Goal: Task Accomplishment & Management: Manage account settings

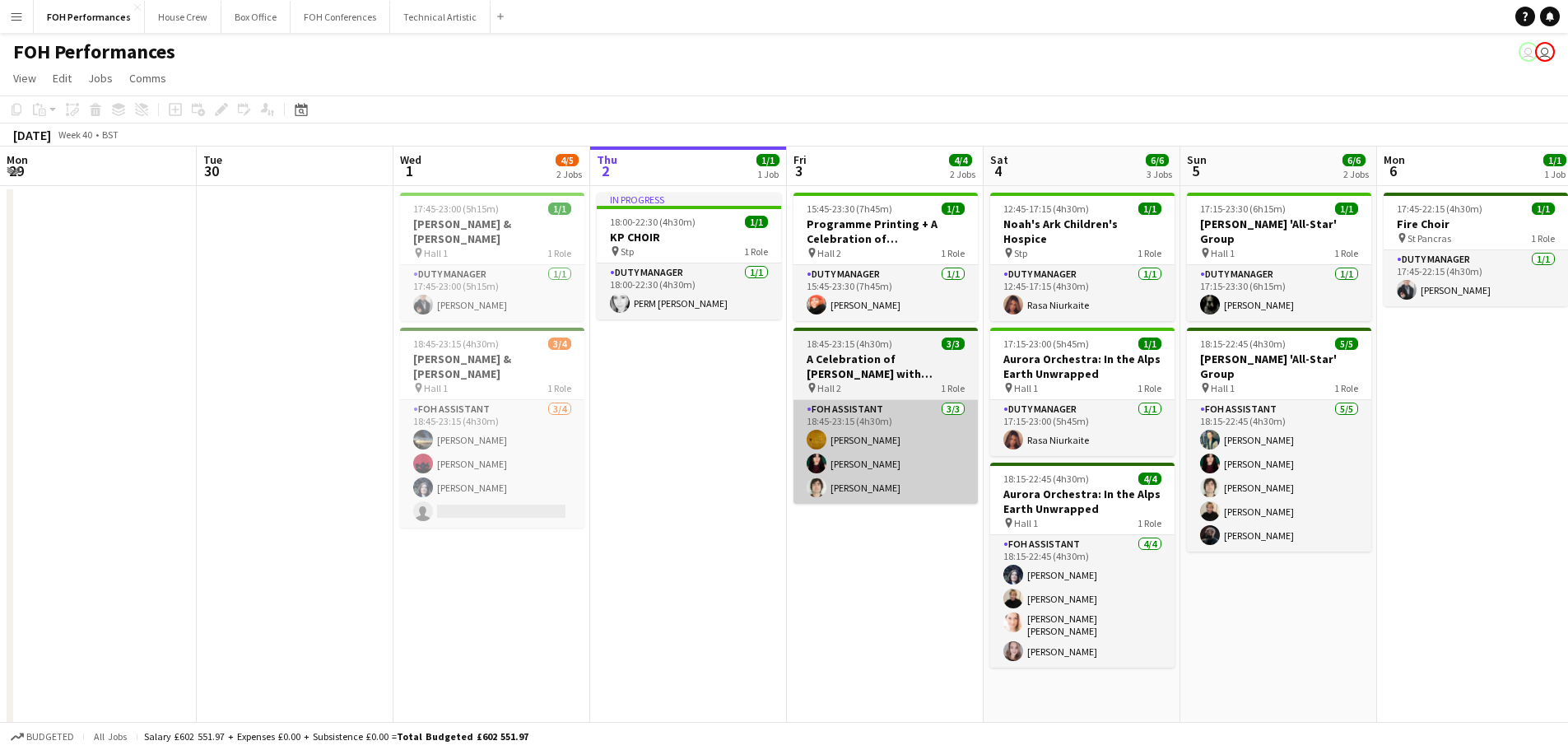
scroll to position [0, 393]
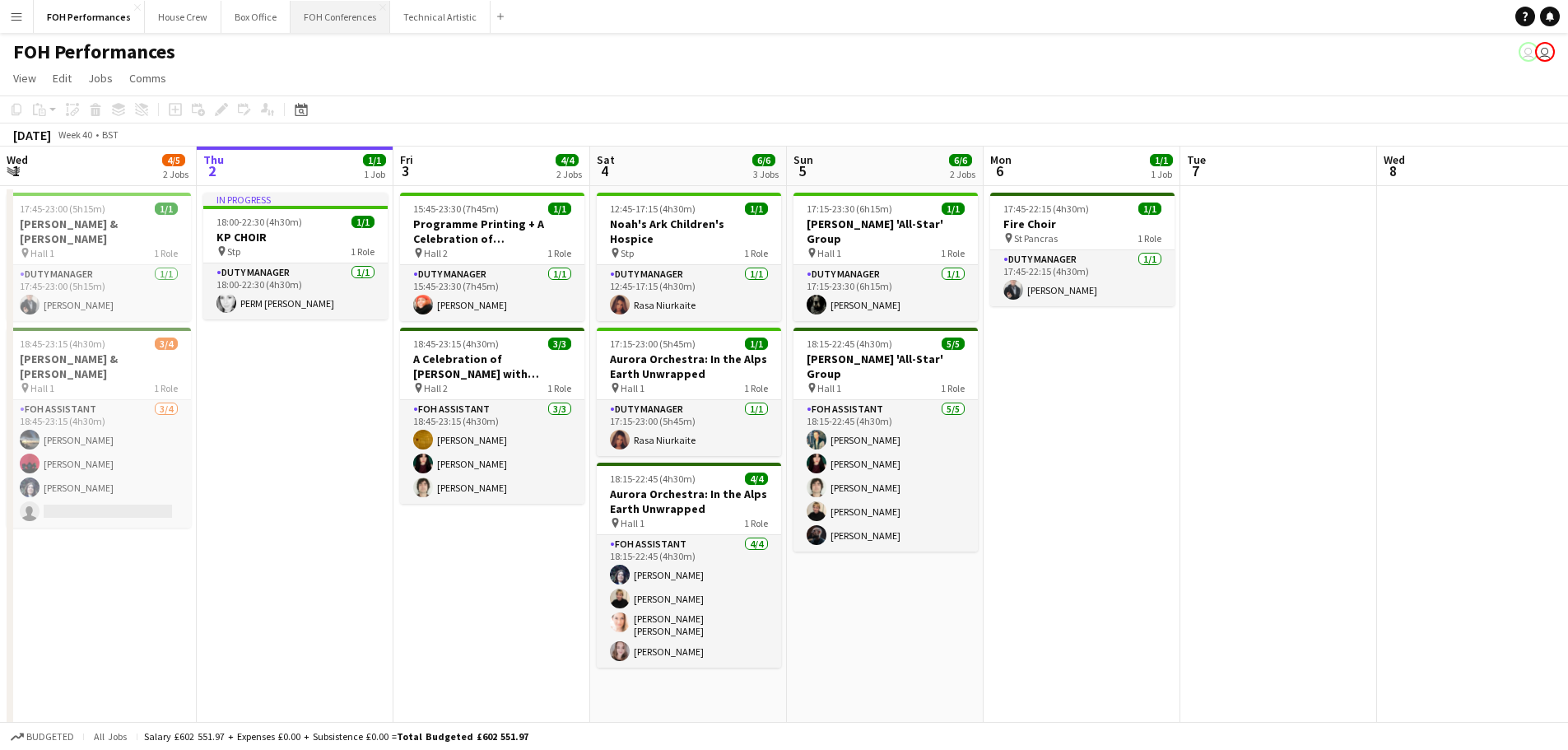
click at [335, 21] on button "FOH Conferences Close" at bounding box center [340, 17] width 100 height 32
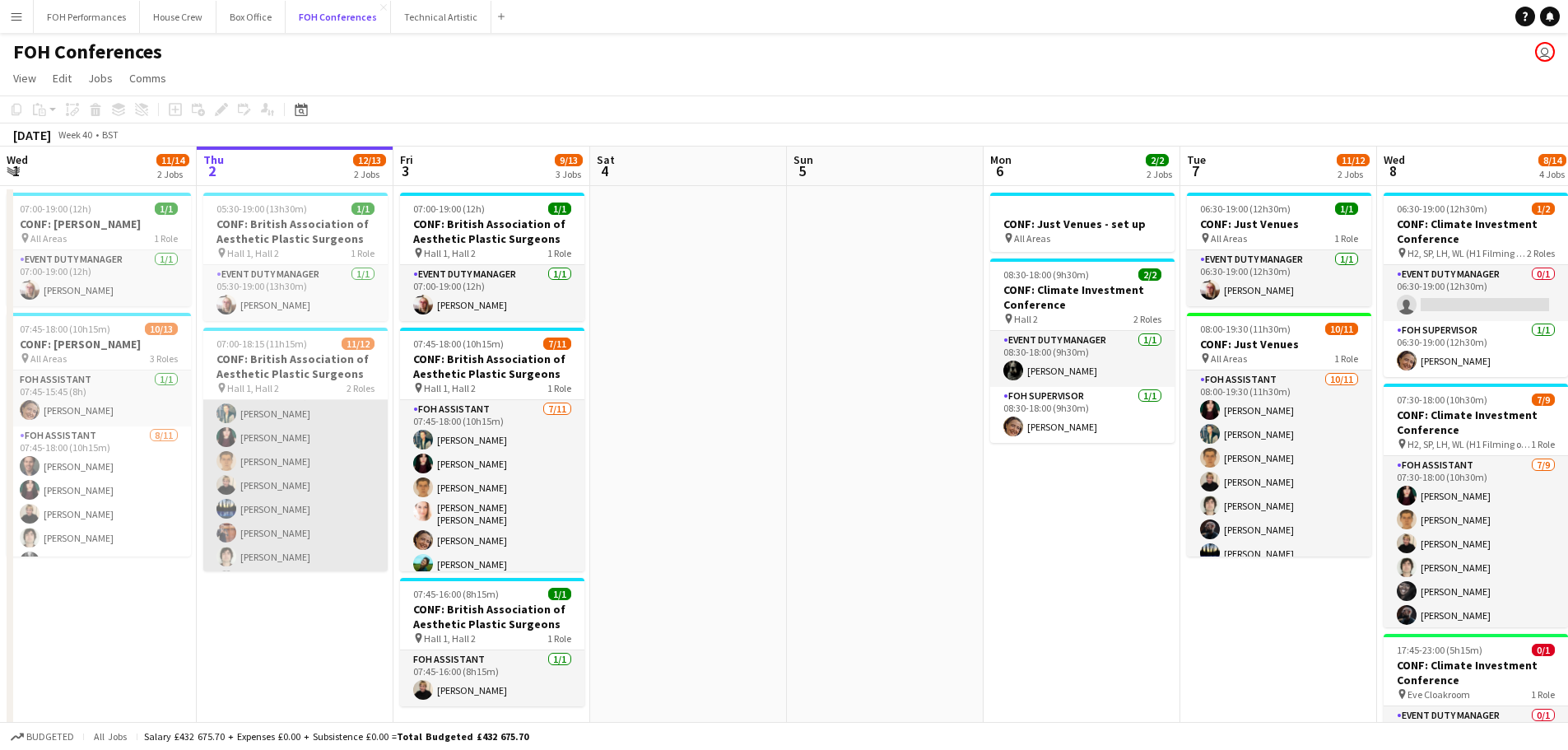
scroll to position [165, 0]
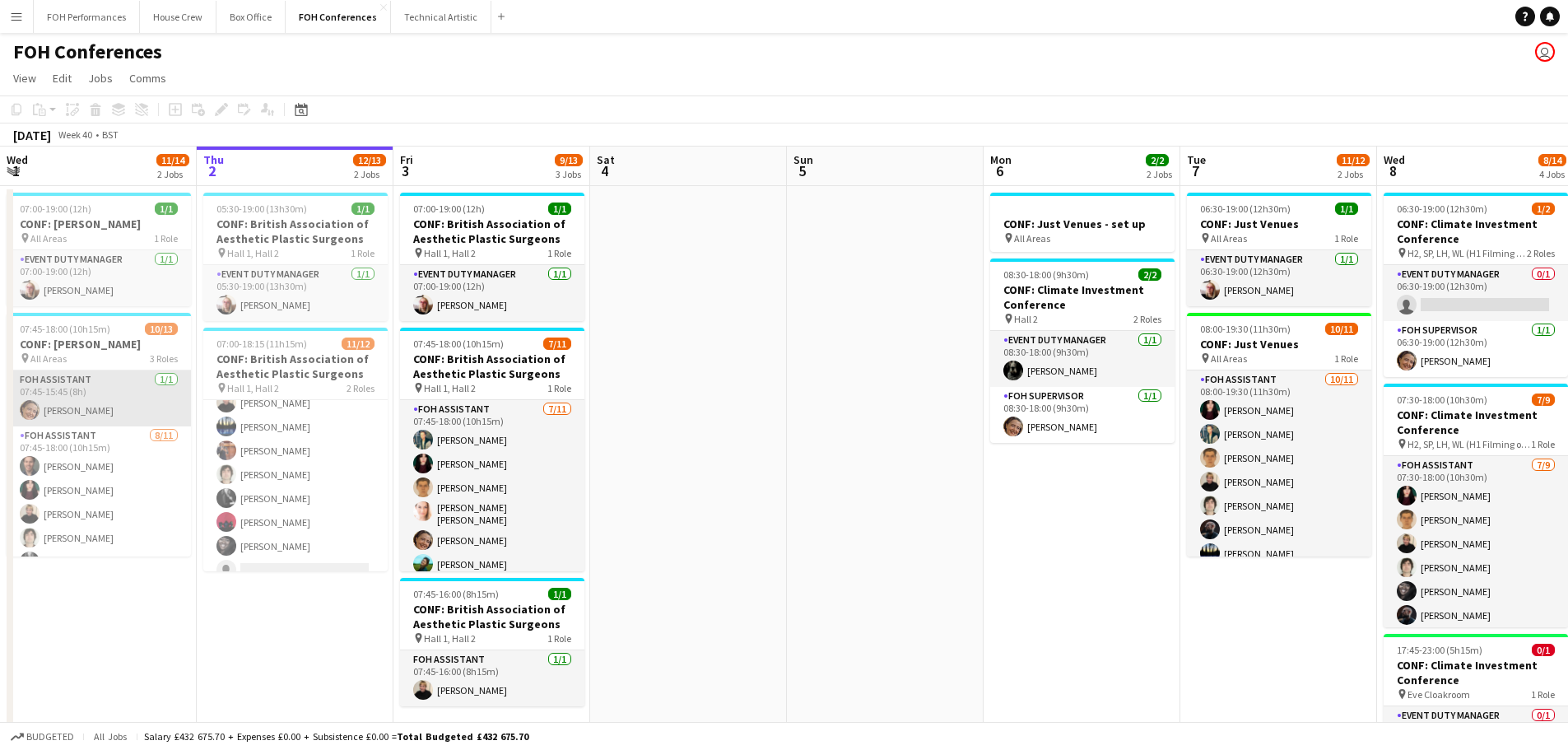
click at [112, 406] on app-card-role "FOH Assistant [DATE] 07:45-15:45 (8h) [PERSON_NAME]" at bounding box center [99, 399] width 184 height 56
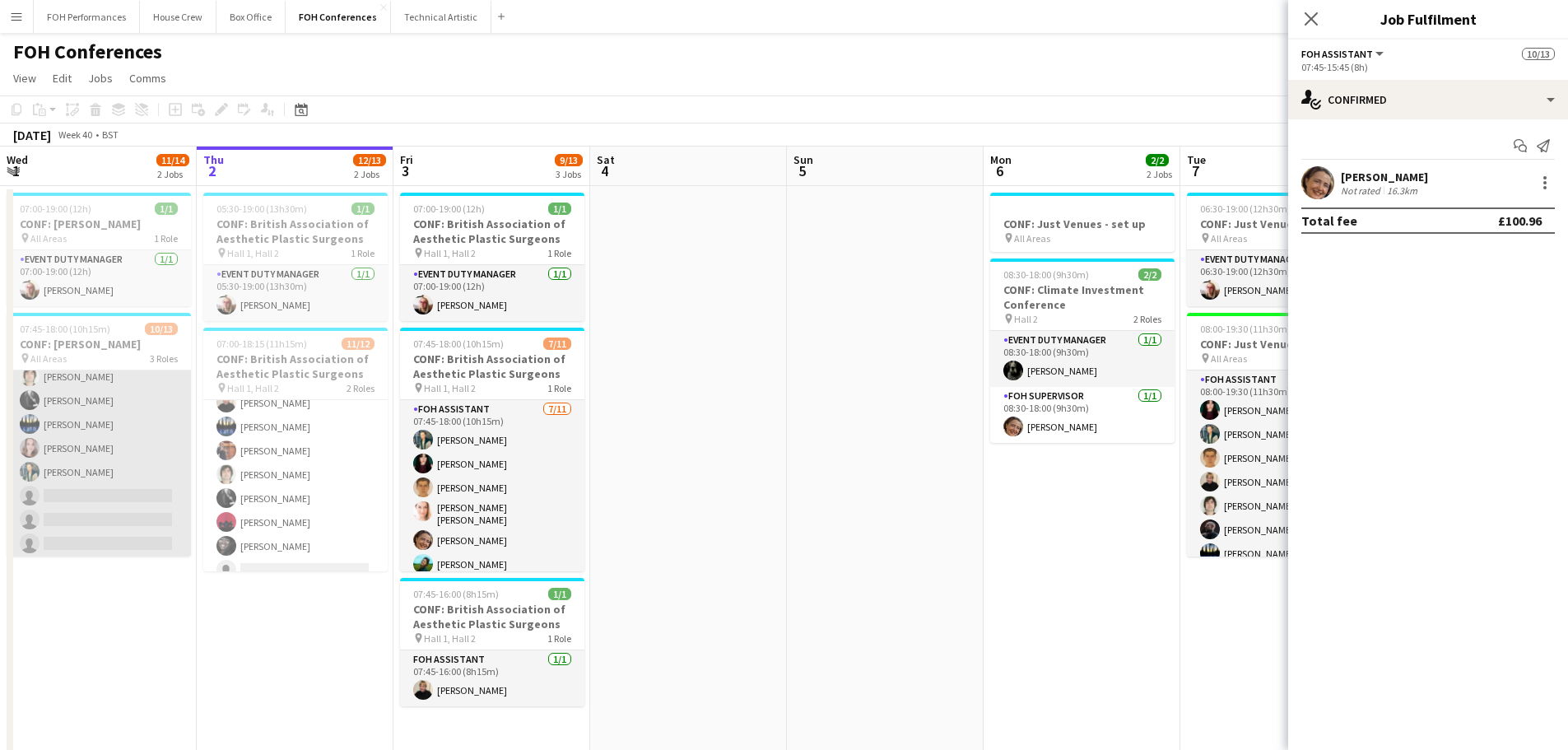
scroll to position [224, 0]
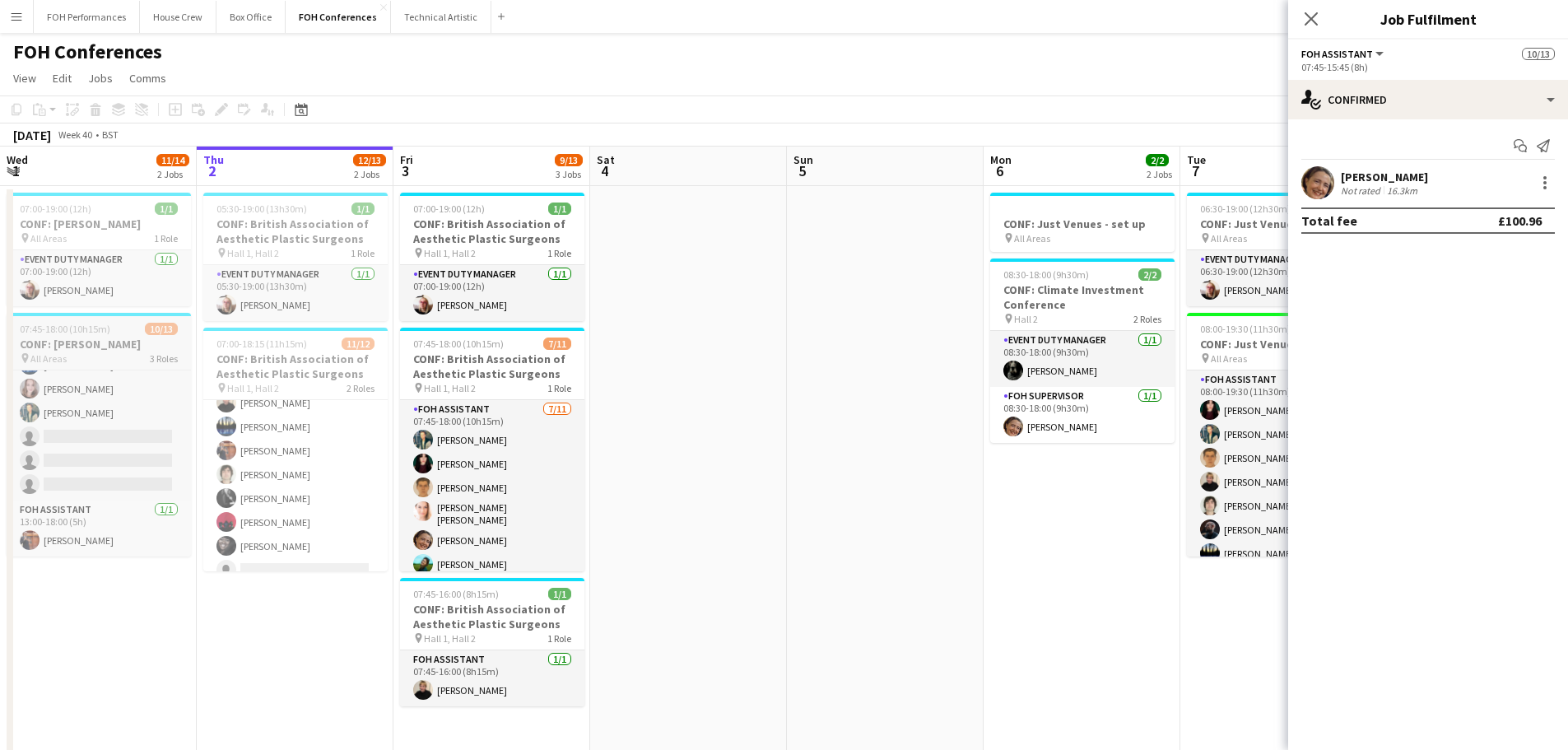
click at [101, 350] on h3 "CONF: [PERSON_NAME]" at bounding box center [99, 345] width 184 height 15
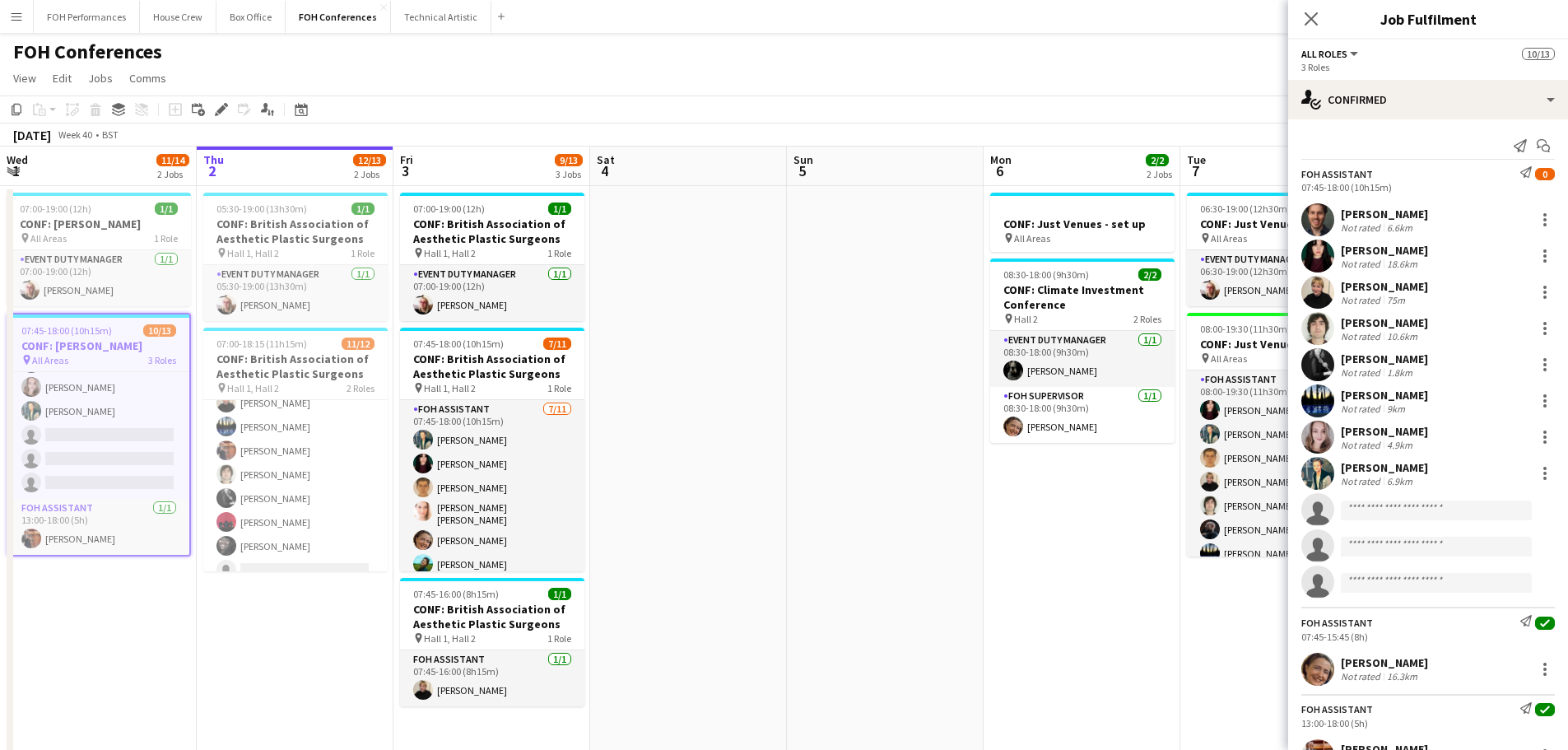
scroll to position [220, 0]
click at [217, 113] on icon at bounding box center [216, 114] width 4 height 4
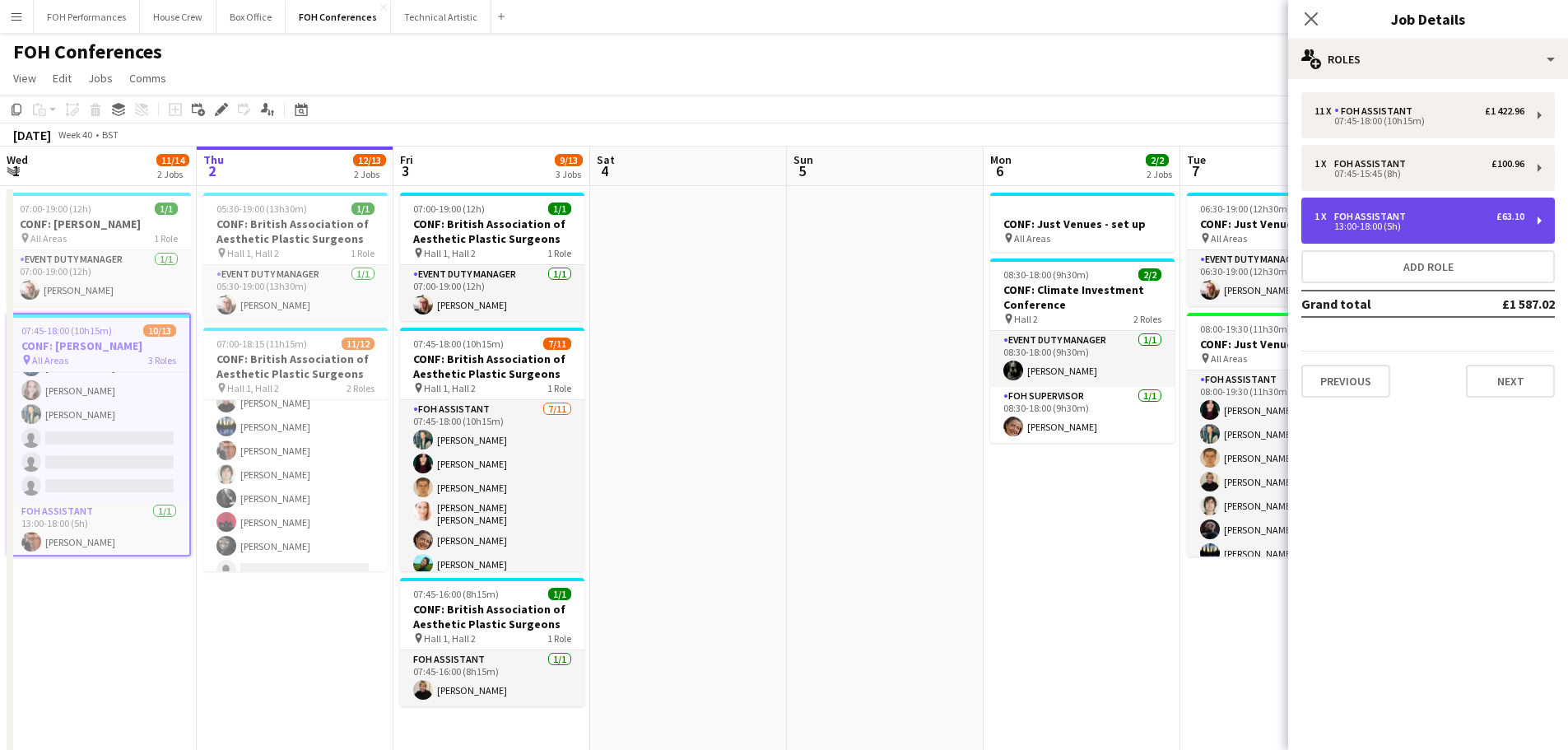
click at [1466, 234] on div "1 x FOH Assistant £63.10 13:00-18:00 (5h)" at bounding box center [1428, 220] width 253 height 46
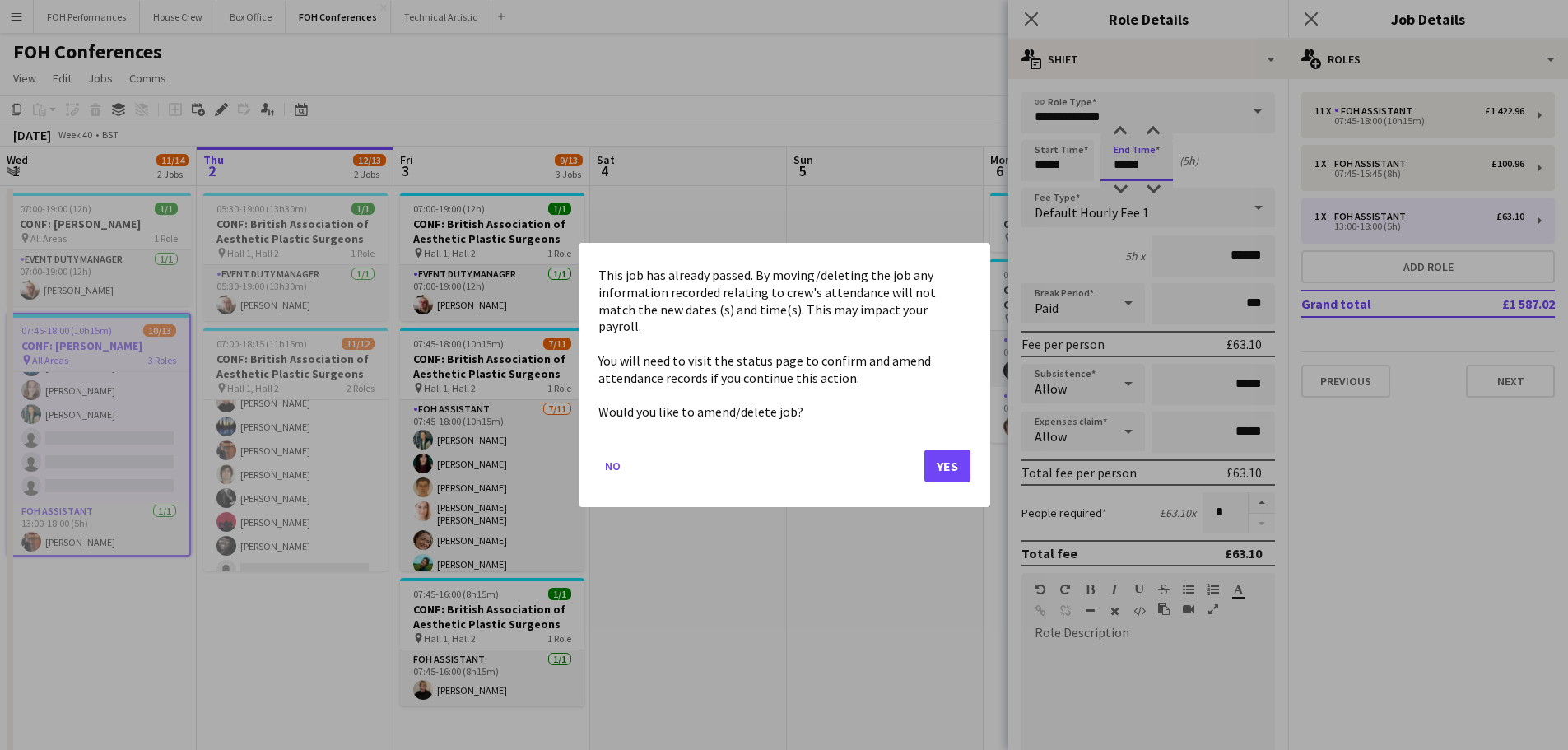
click at [1123, 169] on body "Menu Boards Boards Boards All jobs Status Workforce Workforce My Workforce Recr…" at bounding box center [784, 493] width 1568 height 986
click at [599, 453] on button "No" at bounding box center [613, 465] width 29 height 26
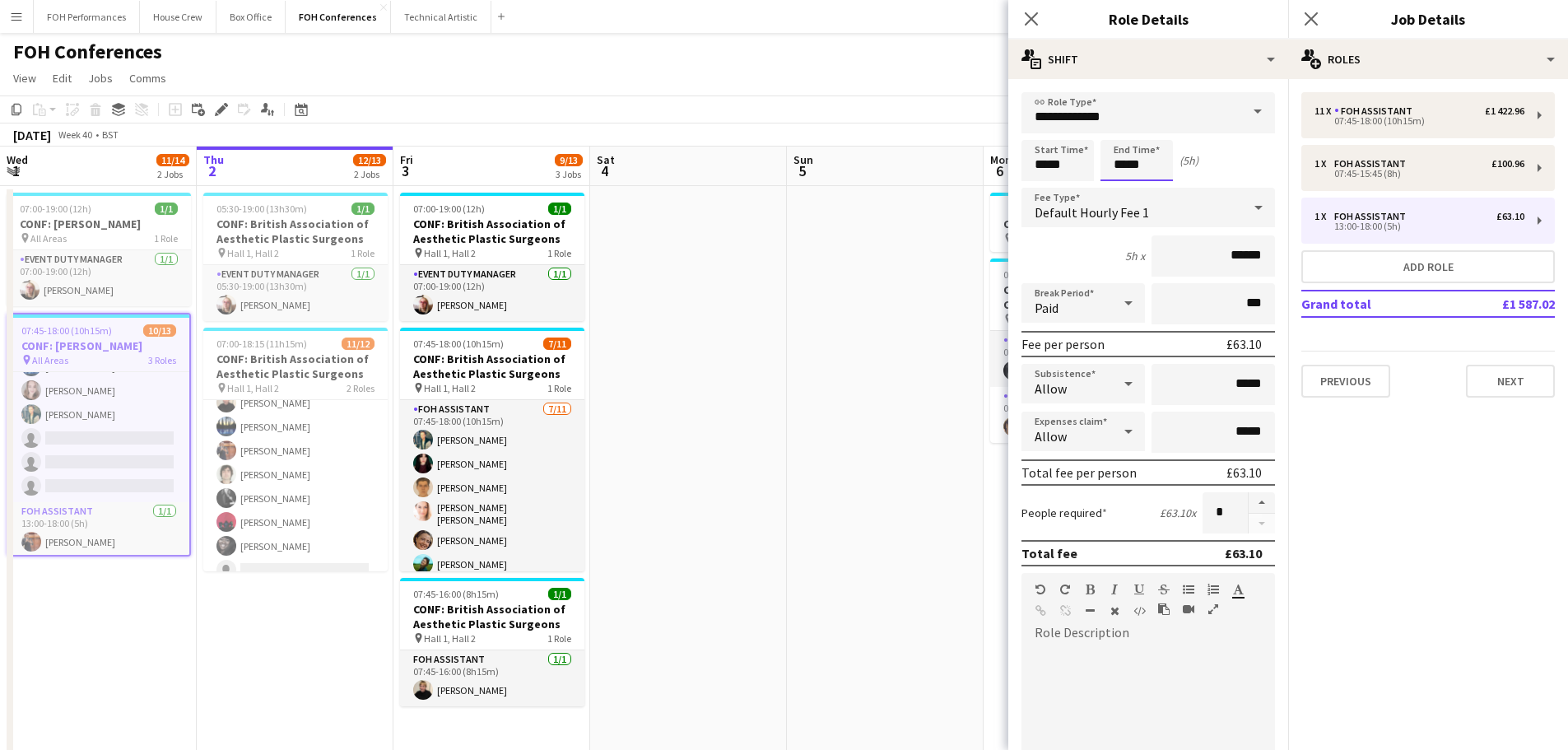
click at [1123, 169] on body "Menu Boards Boards Boards All jobs Status Workforce Workforce My Workforce Recr…" at bounding box center [784, 493] width 1568 height 986
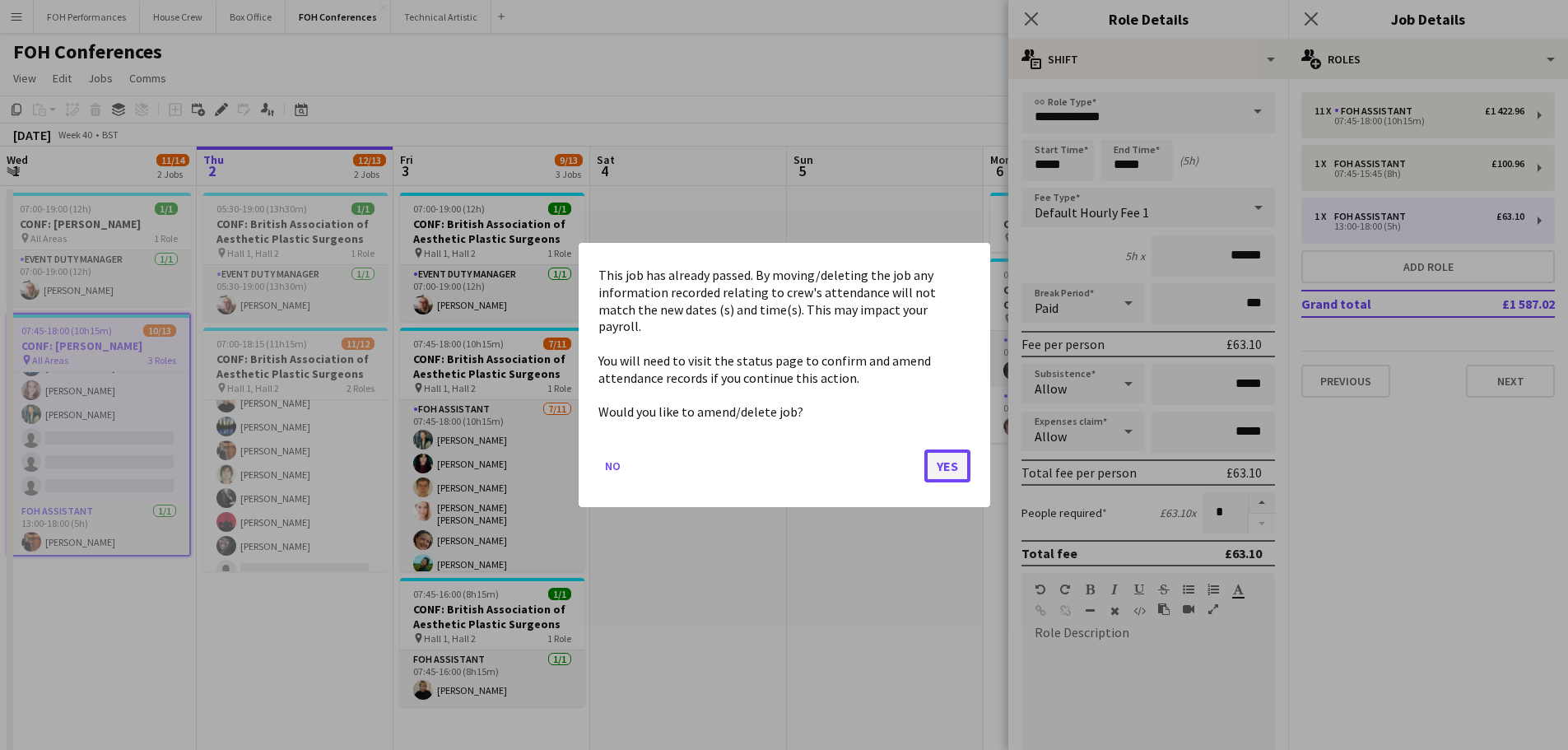
click at [947, 452] on button "Yes" at bounding box center [947, 465] width 46 height 33
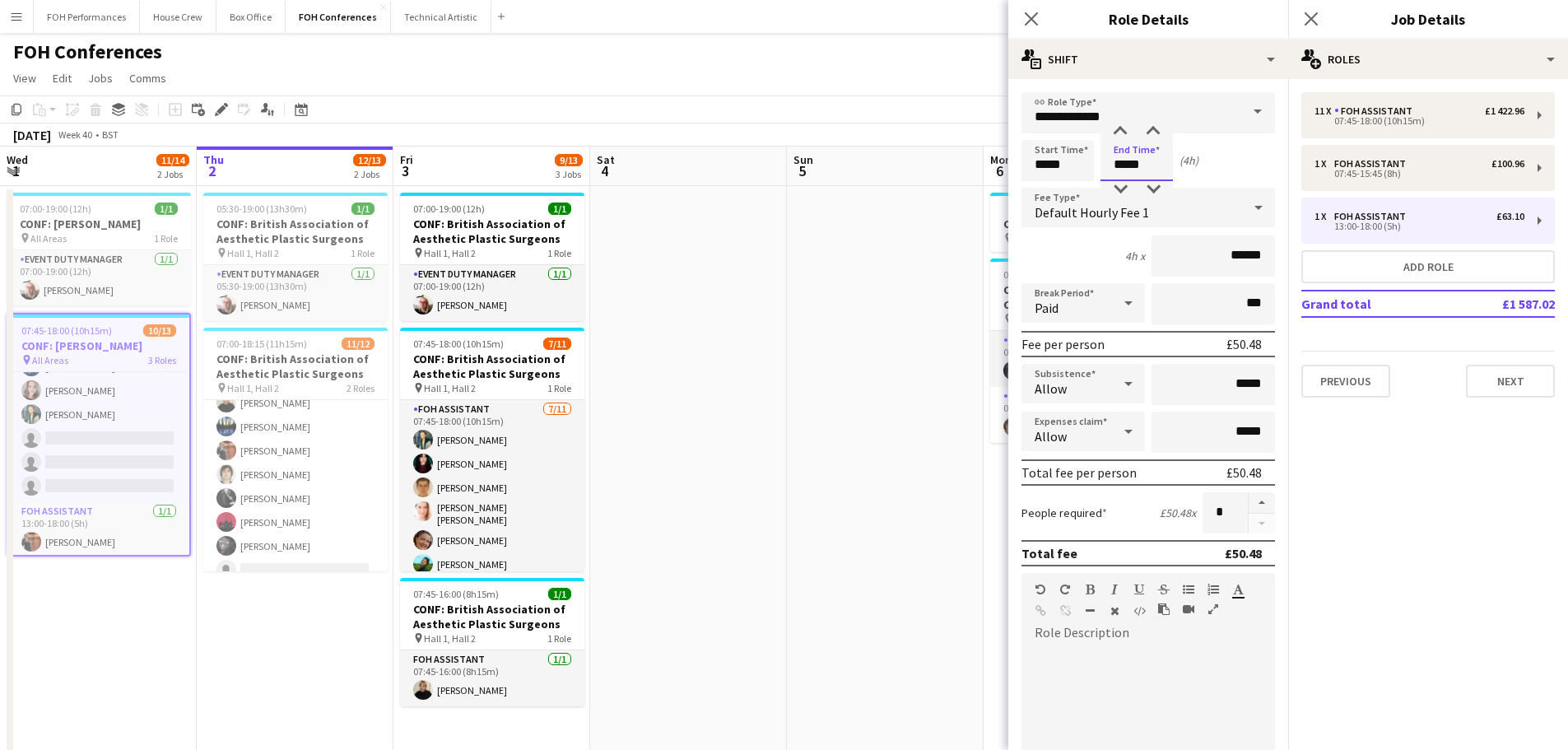
type input "*****"
click at [1159, 687] on div at bounding box center [1148, 745] width 253 height 198
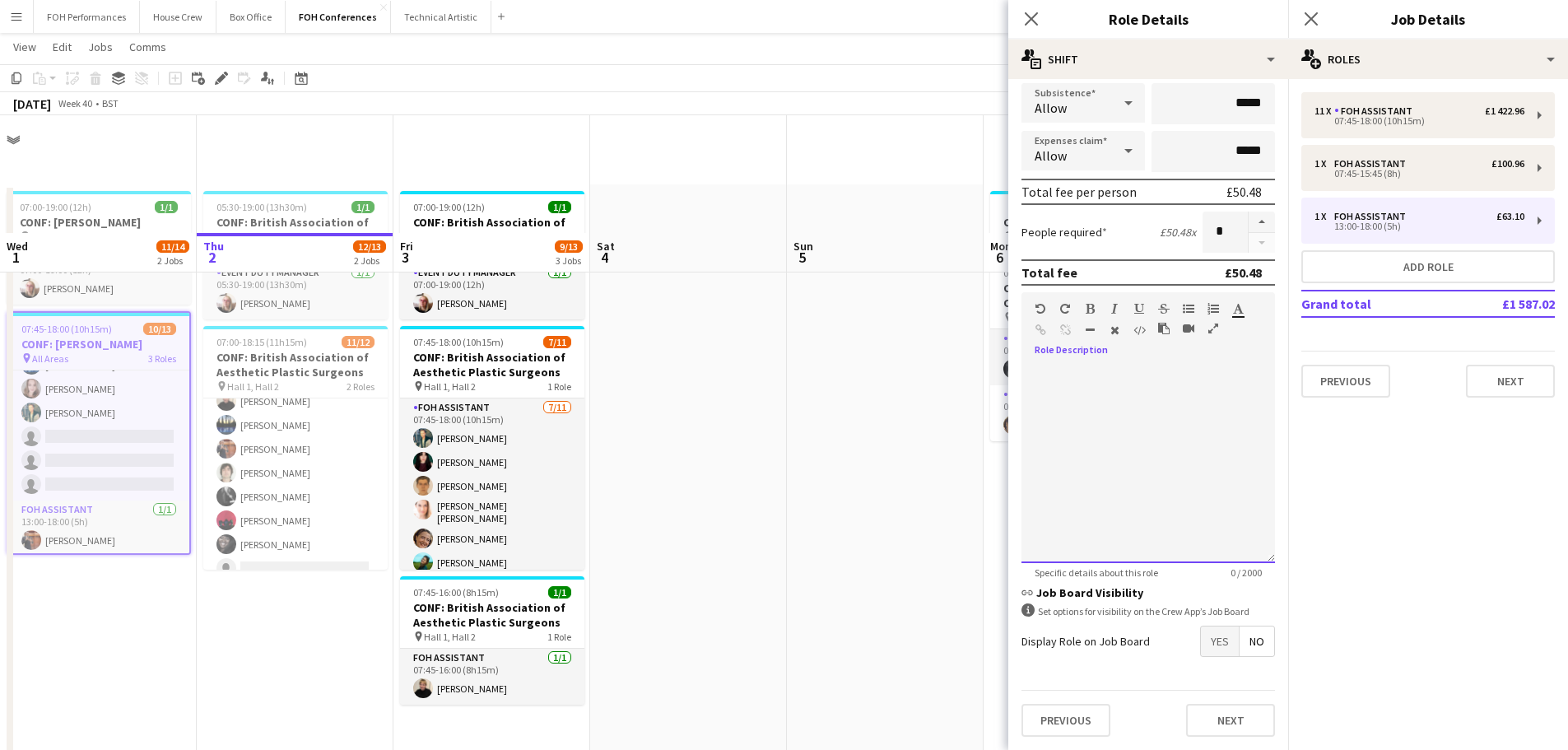
scroll to position [235, 0]
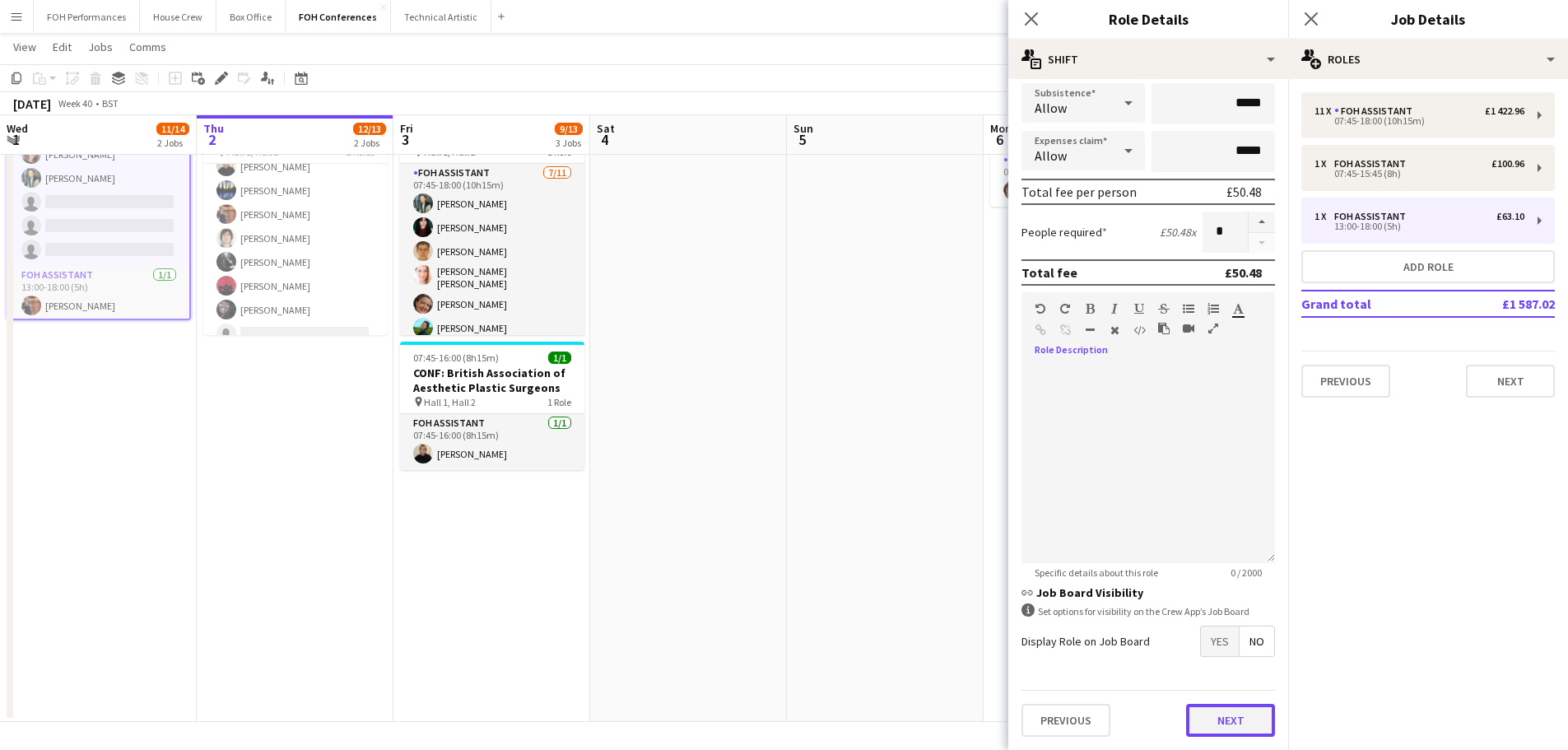
click at [1229, 712] on button "Next" at bounding box center [1229, 720] width 89 height 33
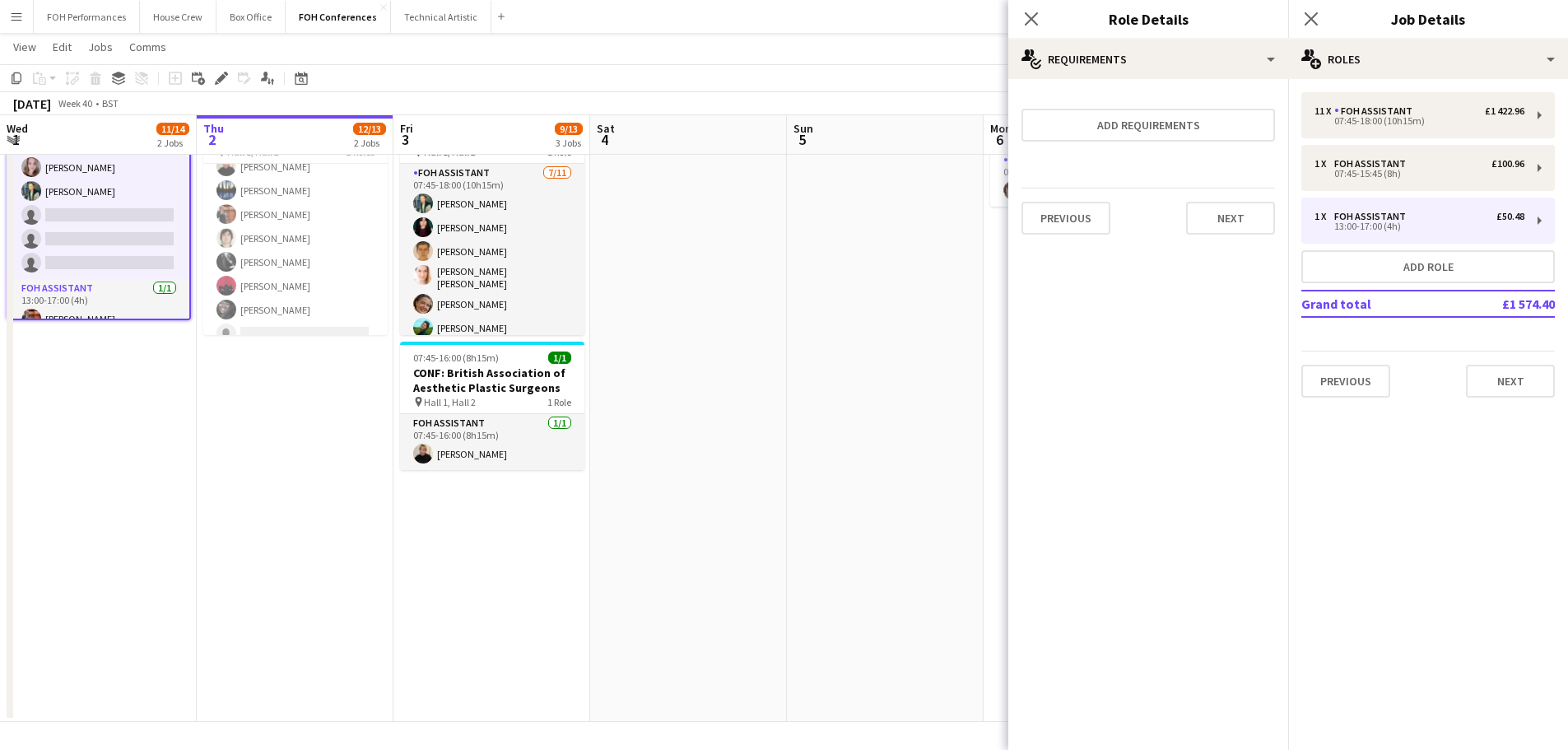
scroll to position [0, 0]
click at [1245, 221] on button "Next" at bounding box center [1229, 218] width 89 height 33
click at [1245, 221] on button "Finish" at bounding box center [1244, 220] width 62 height 33
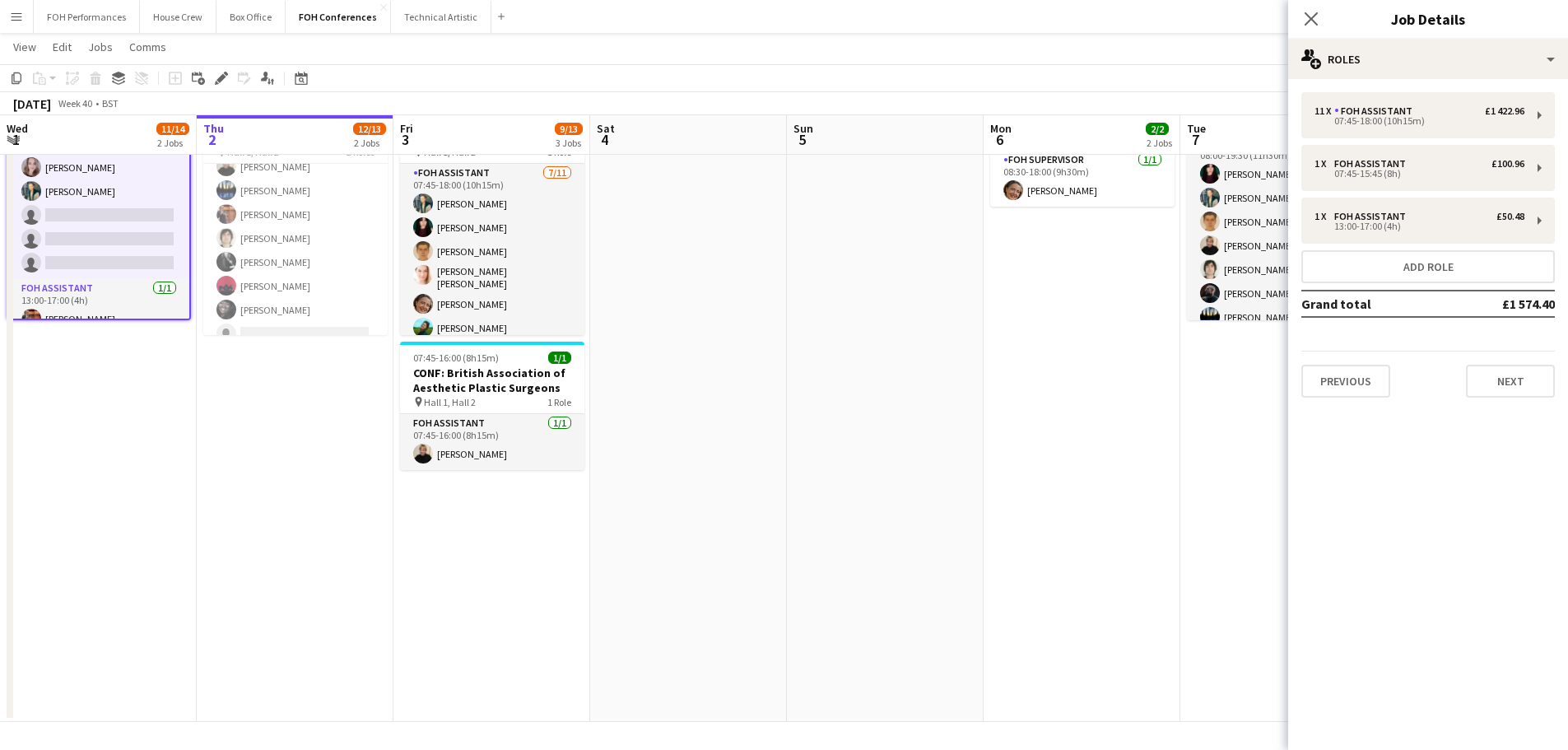
click at [1542, 491] on mat-expansion-panel "pencil3 General details 11 x FOH Assistant £1 422.96 07:45-18:00 (10h15m) 1 x F…" at bounding box center [1427, 415] width 279 height 671
click at [1316, 10] on app-icon "Close pop-in" at bounding box center [1311, 19] width 24 height 24
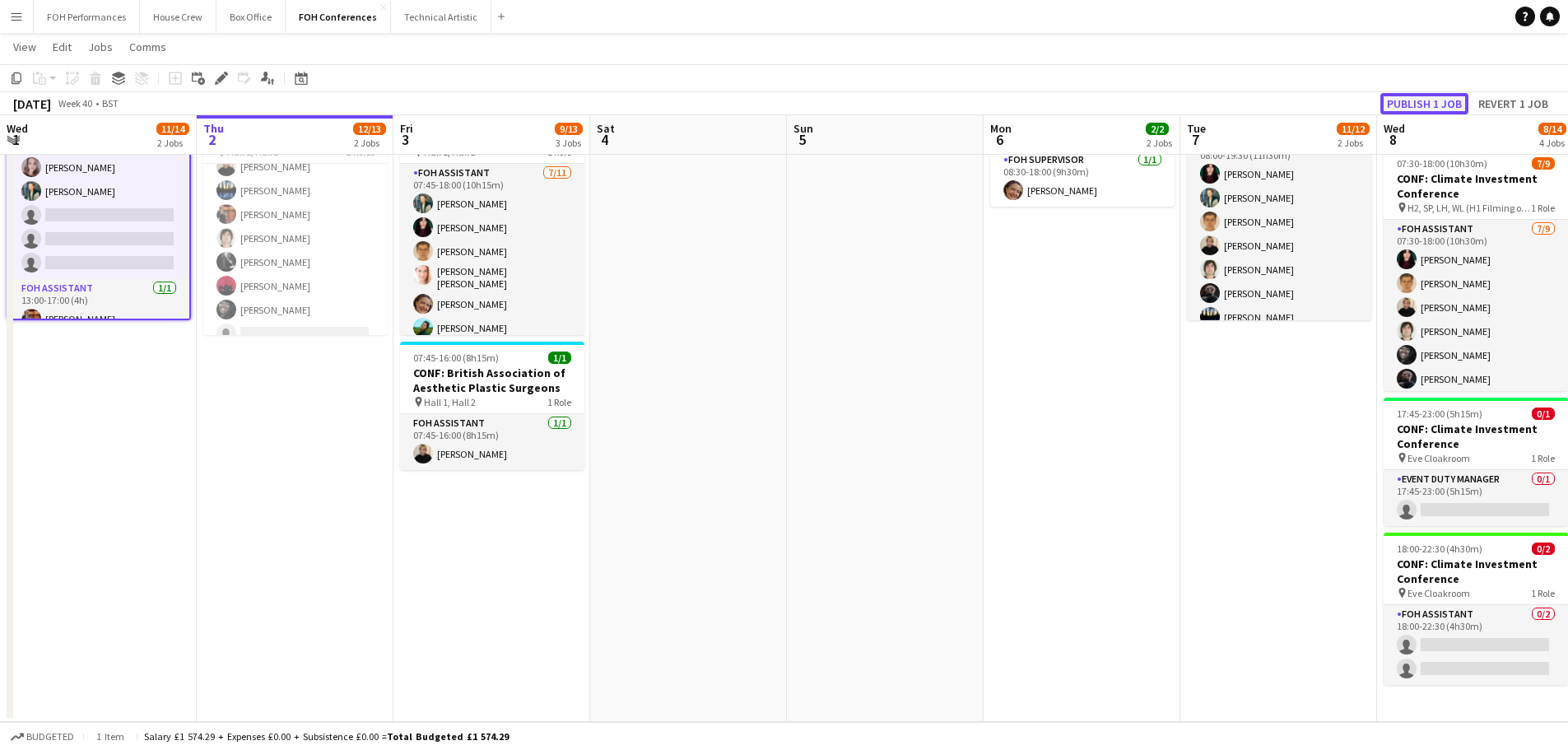
click at [1406, 101] on button "Publish 1 job" at bounding box center [1424, 103] width 88 height 21
